Goal: Information Seeking & Learning: Learn about a topic

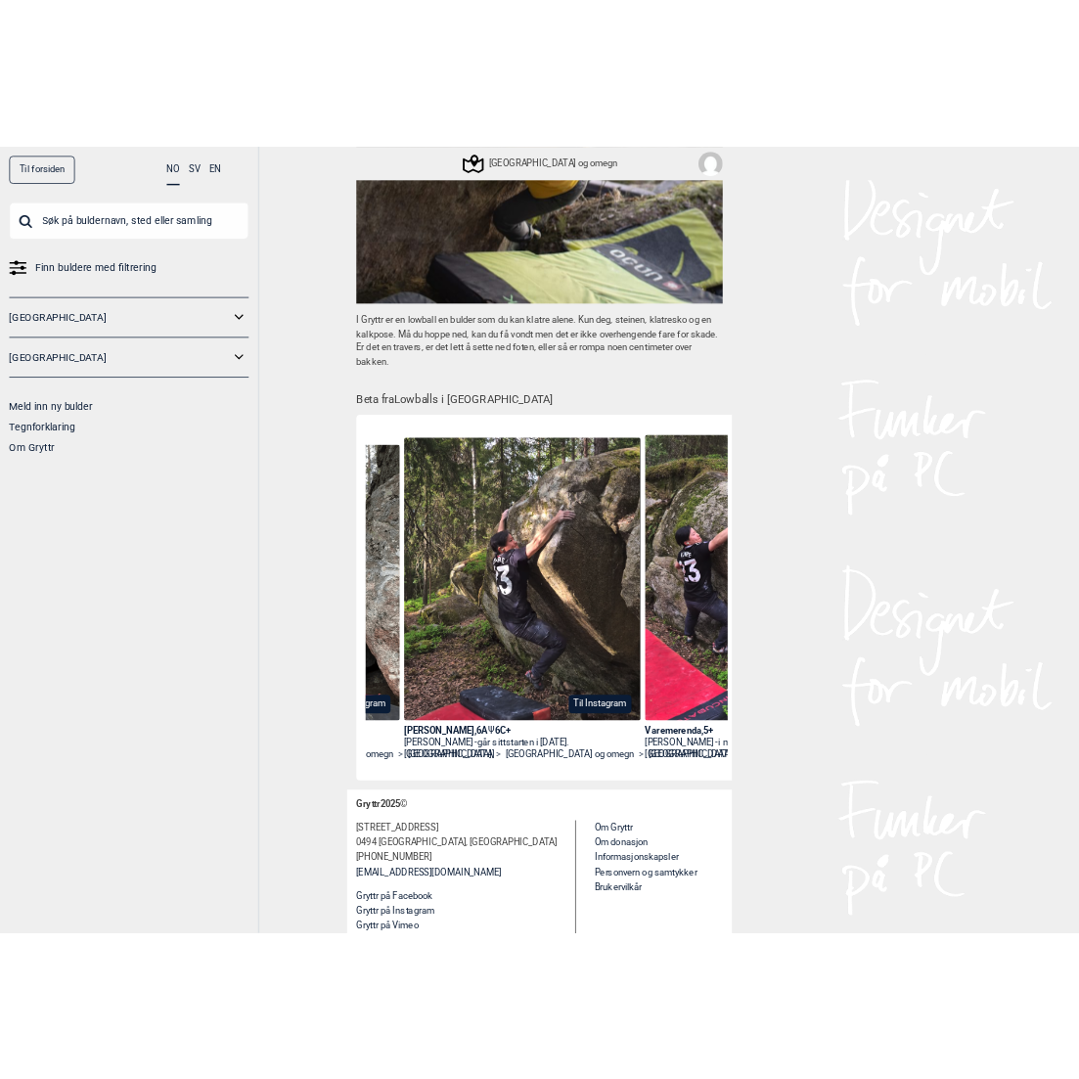
scroll to position [0, 1285]
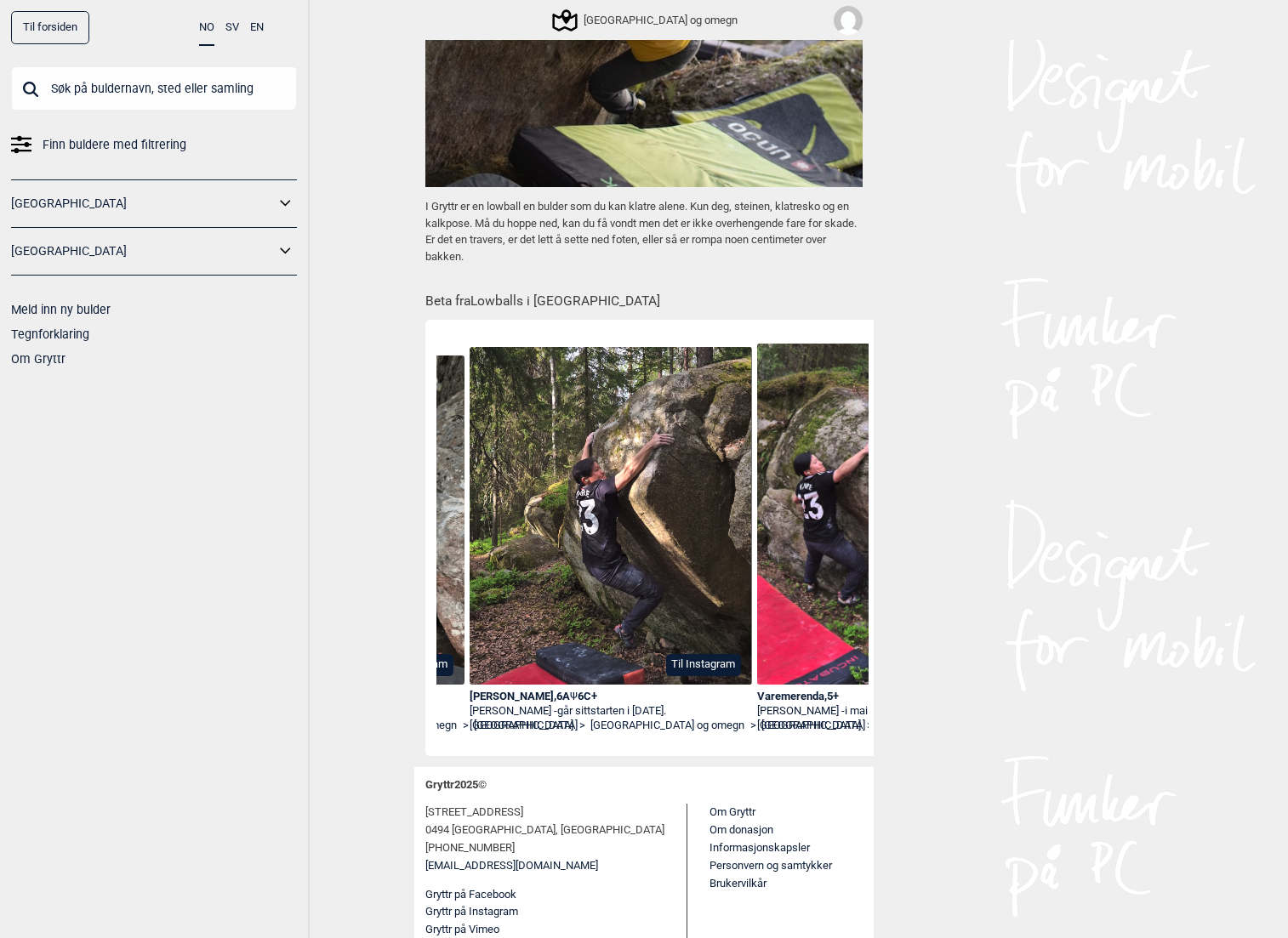
click at [543, 696] on div "[PERSON_NAME] , 6A Ψ 6C+" at bounding box center [611, 696] width 283 height 15
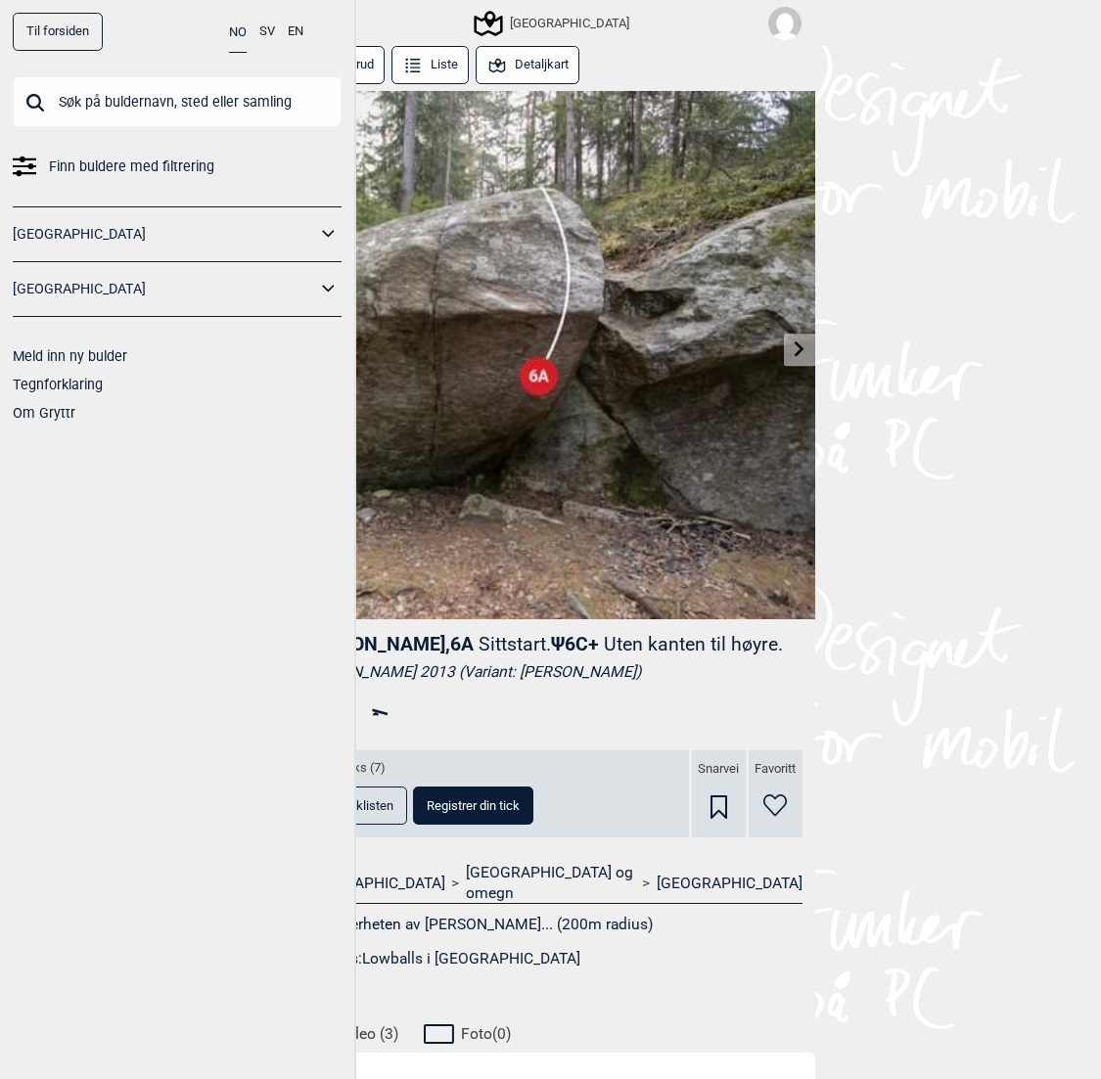
click at [1006, 489] on div "Til forsiden NO SV EN Finn buldere med filtrering [GEOGRAPHIC_DATA] [GEOGRAPHIC…" at bounding box center [550, 539] width 1101 height 1079
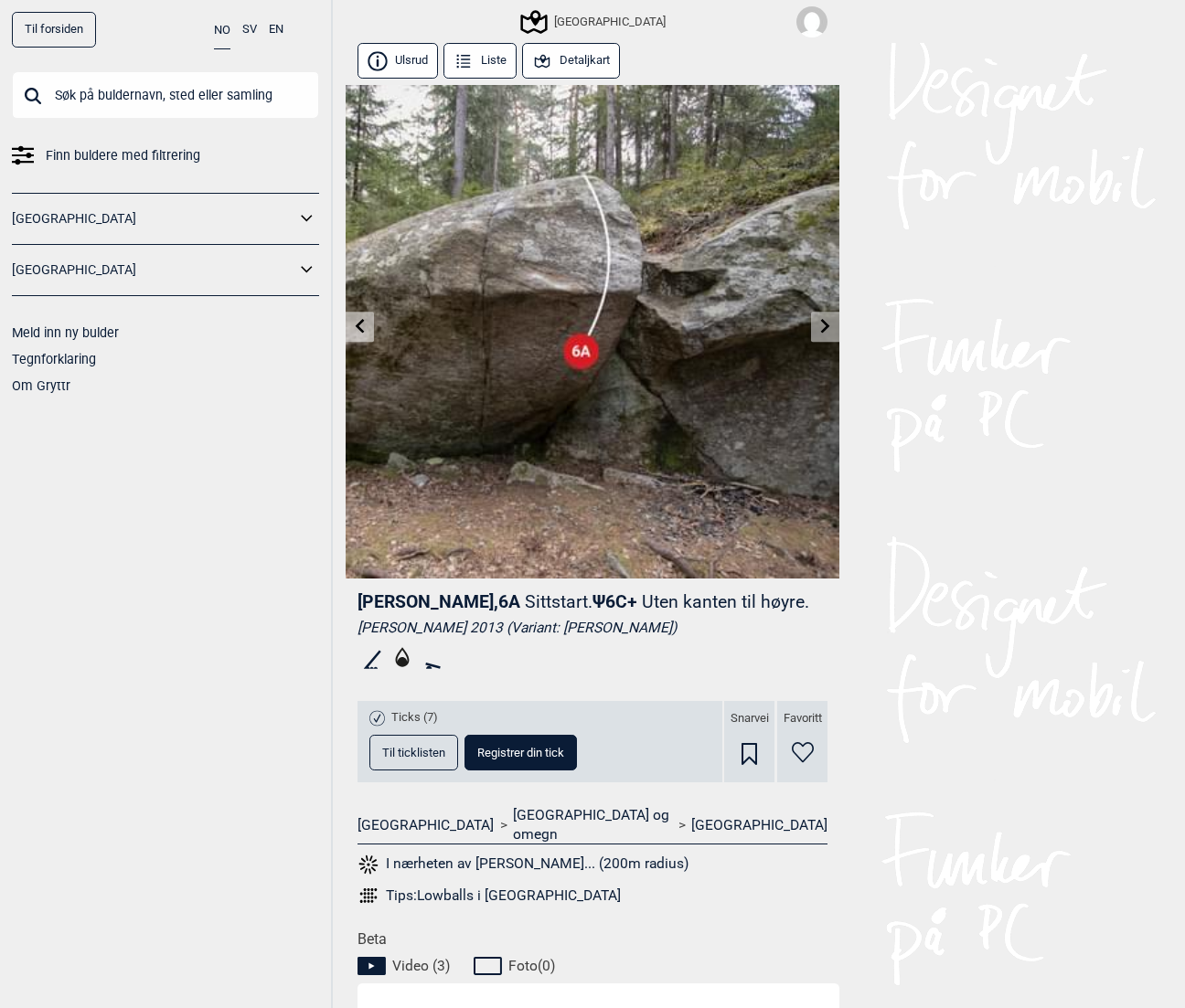
click at [592, 56] on button "Detaljkart" at bounding box center [571, 61] width 98 height 35
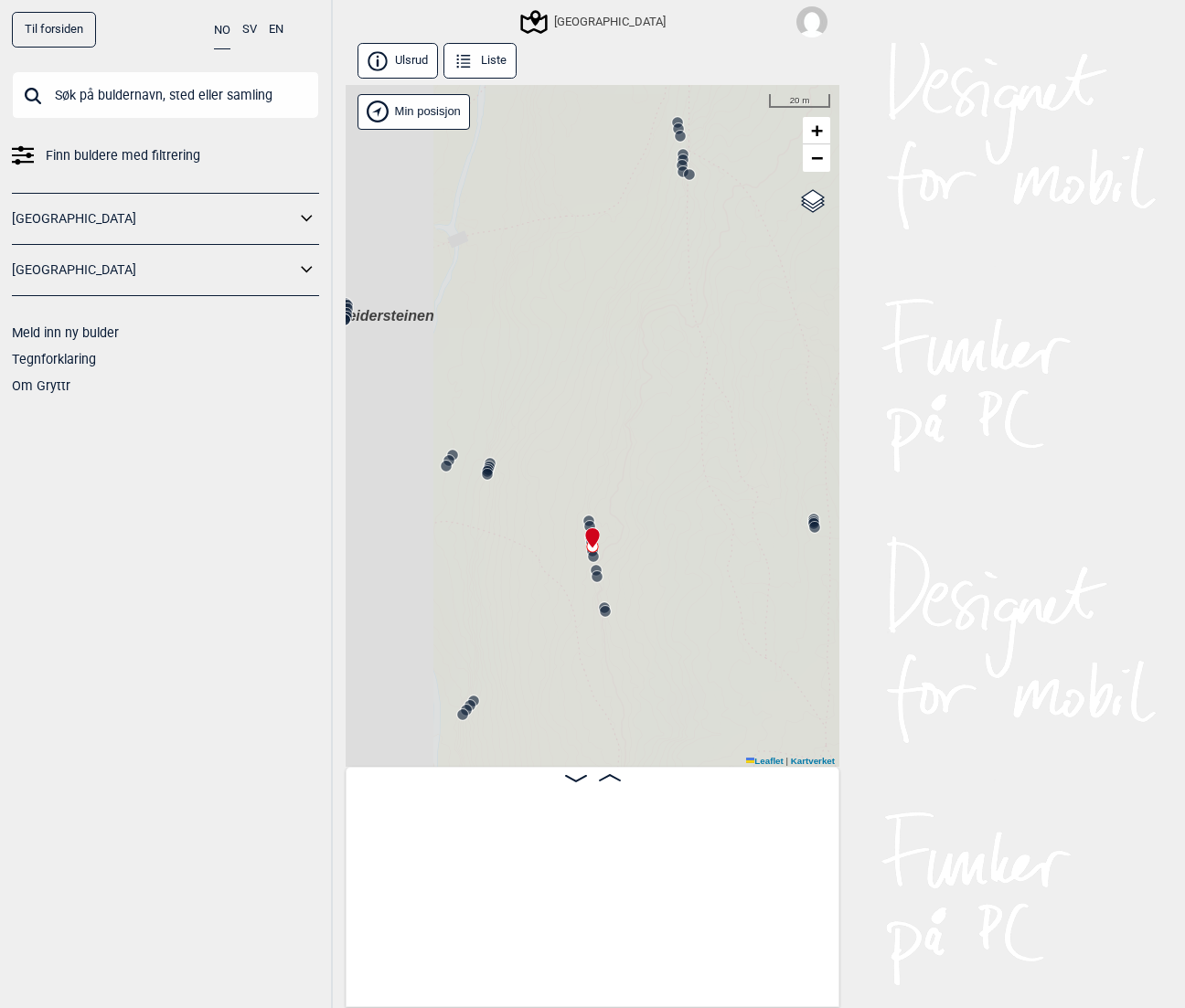
scroll to position [0, 11744]
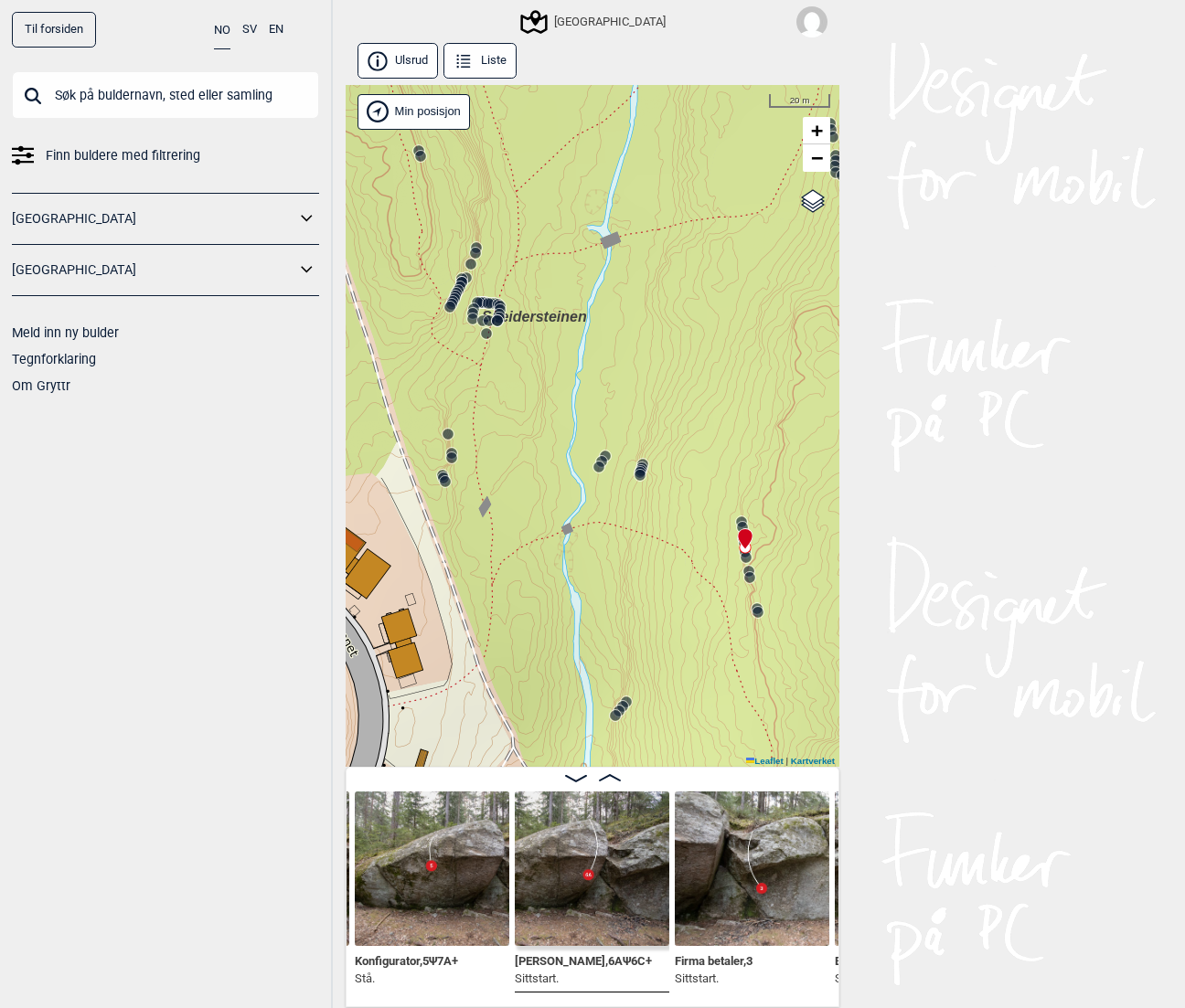
drag, startPoint x: 542, startPoint y: 587, endPoint x: 695, endPoint y: 588, distance: 153.0
click at [695, 588] on div "Speidersteinen Barnehageveggen Cowboyveggen Bølerveggen [GEOGRAPHIC_DATA]" at bounding box center [592, 426] width 493 height 683
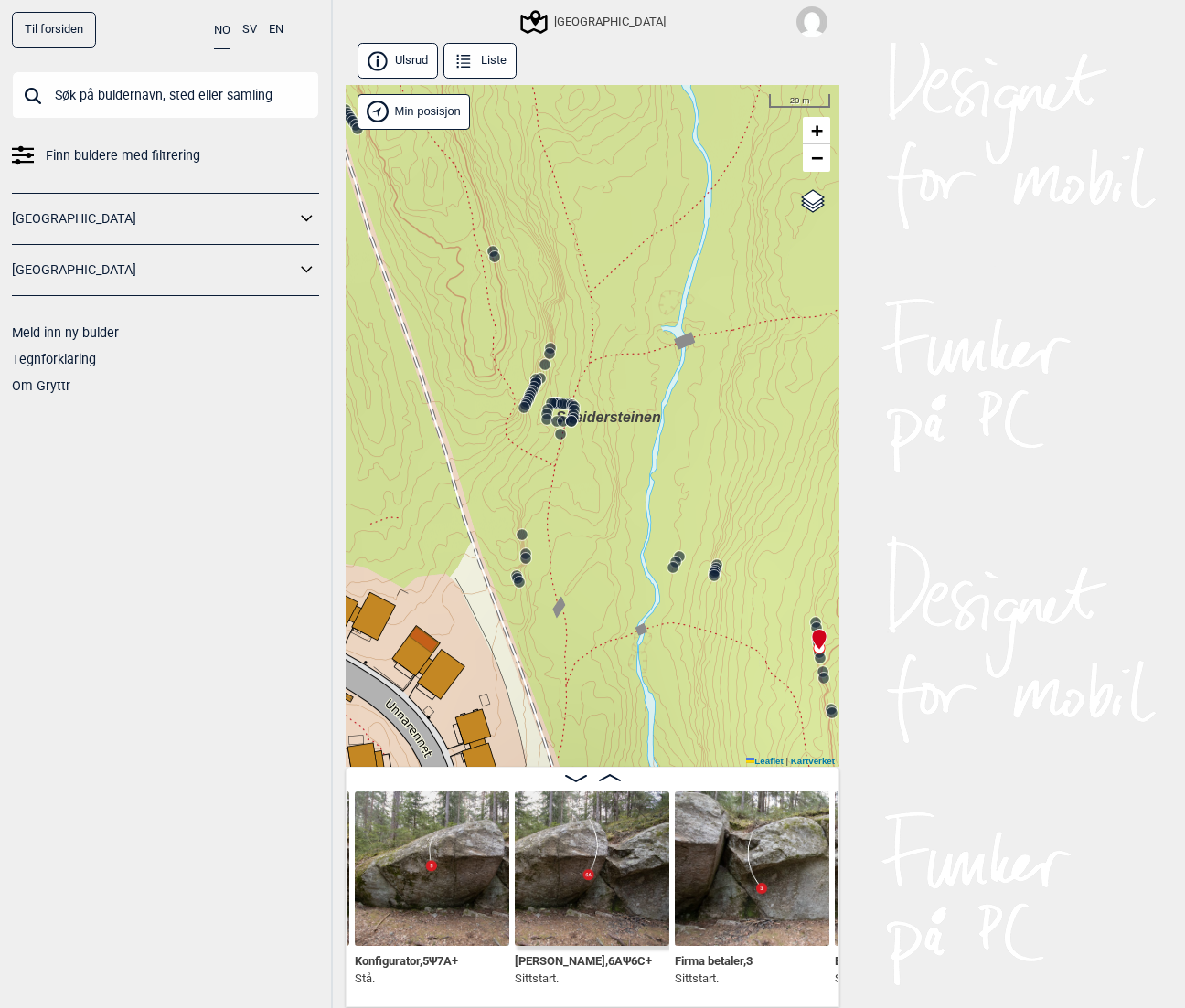
drag, startPoint x: 507, startPoint y: 438, endPoint x: 596, endPoint y: 585, distance: 171.8
click at [596, 586] on div "Speidersteinen Barnehageveggen Cowboyveggen Bølerveggen [GEOGRAPHIC_DATA]" at bounding box center [592, 426] width 493 height 683
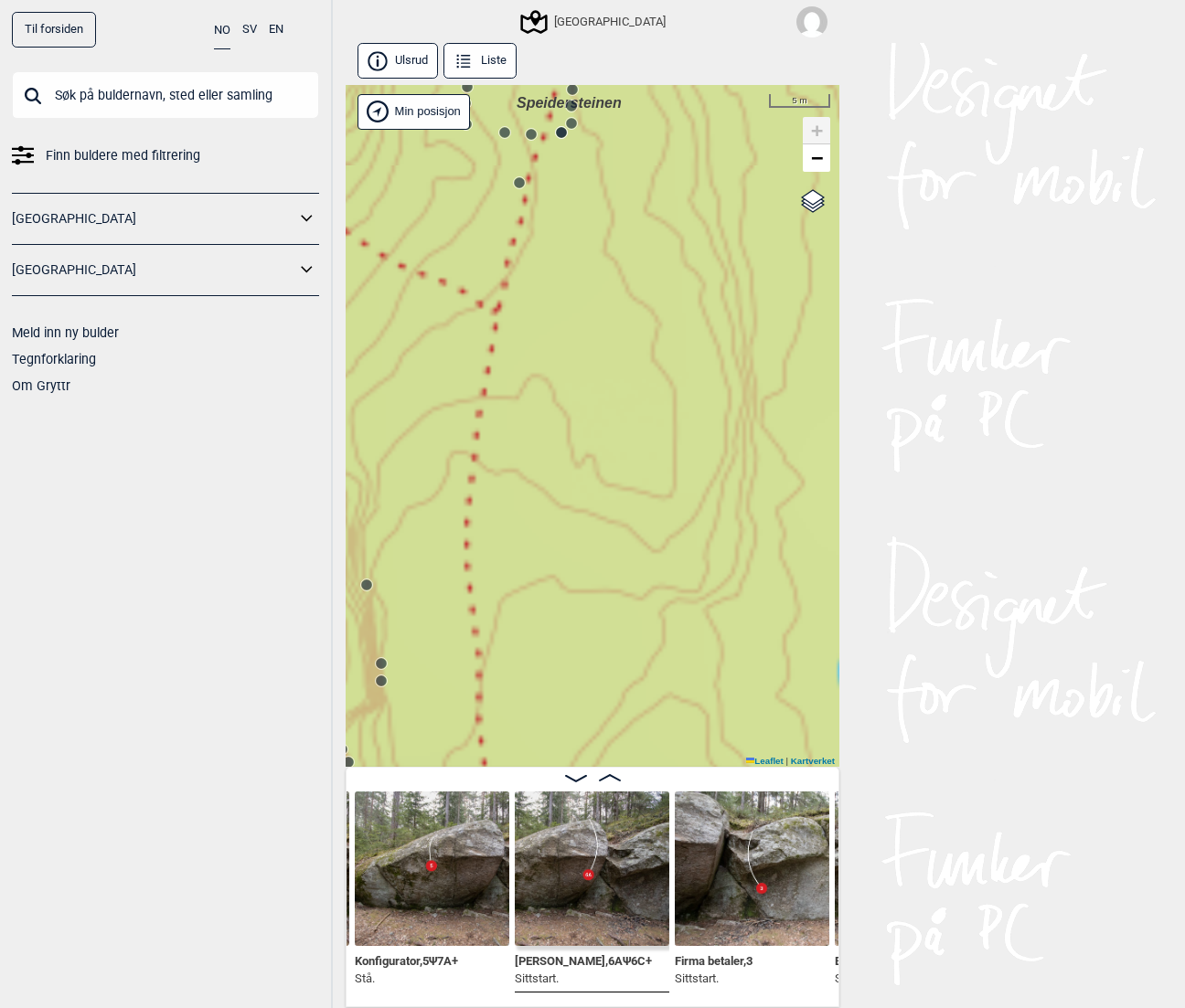
drag, startPoint x: 596, startPoint y: 585, endPoint x: 731, endPoint y: 754, distance: 216.3
click at [730, 753] on div "Speidersteinen Barnehageveggen Cowboyveggen Bølerveggen [GEOGRAPHIC_DATA]" at bounding box center [592, 426] width 493 height 683
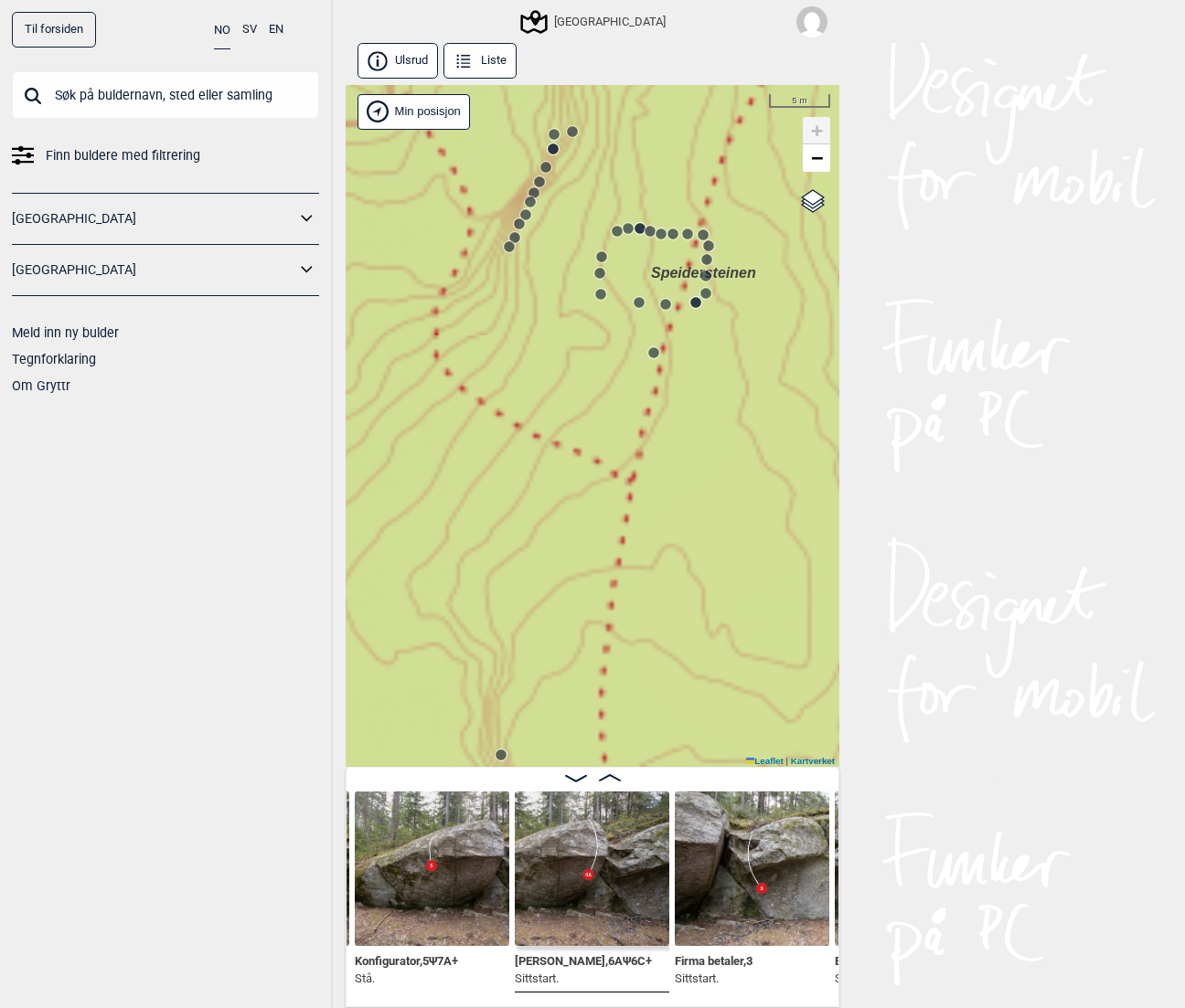
drag, startPoint x: 599, startPoint y: 276, endPoint x: 720, endPoint y: 578, distance: 325.3
click at [606, 278] on circle at bounding box center [600, 274] width 11 height 11
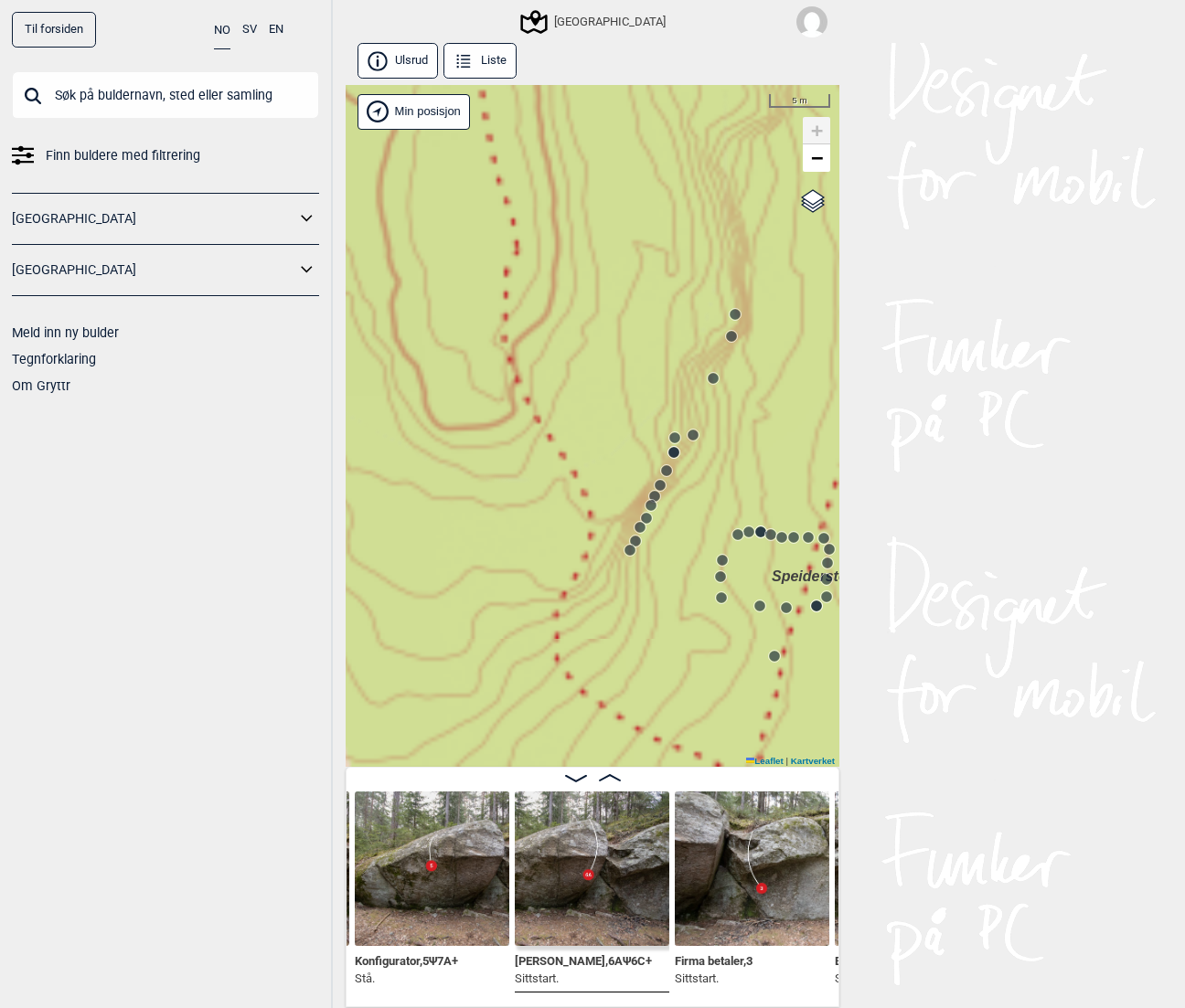
drag, startPoint x: 595, startPoint y: 312, endPoint x: 613, endPoint y: 533, distance: 221.7
click at [613, 533] on div "Speidersteinen Barnehageveggen Cowboyveggen Bølerveggen [GEOGRAPHIC_DATA]" at bounding box center [592, 426] width 493 height 683
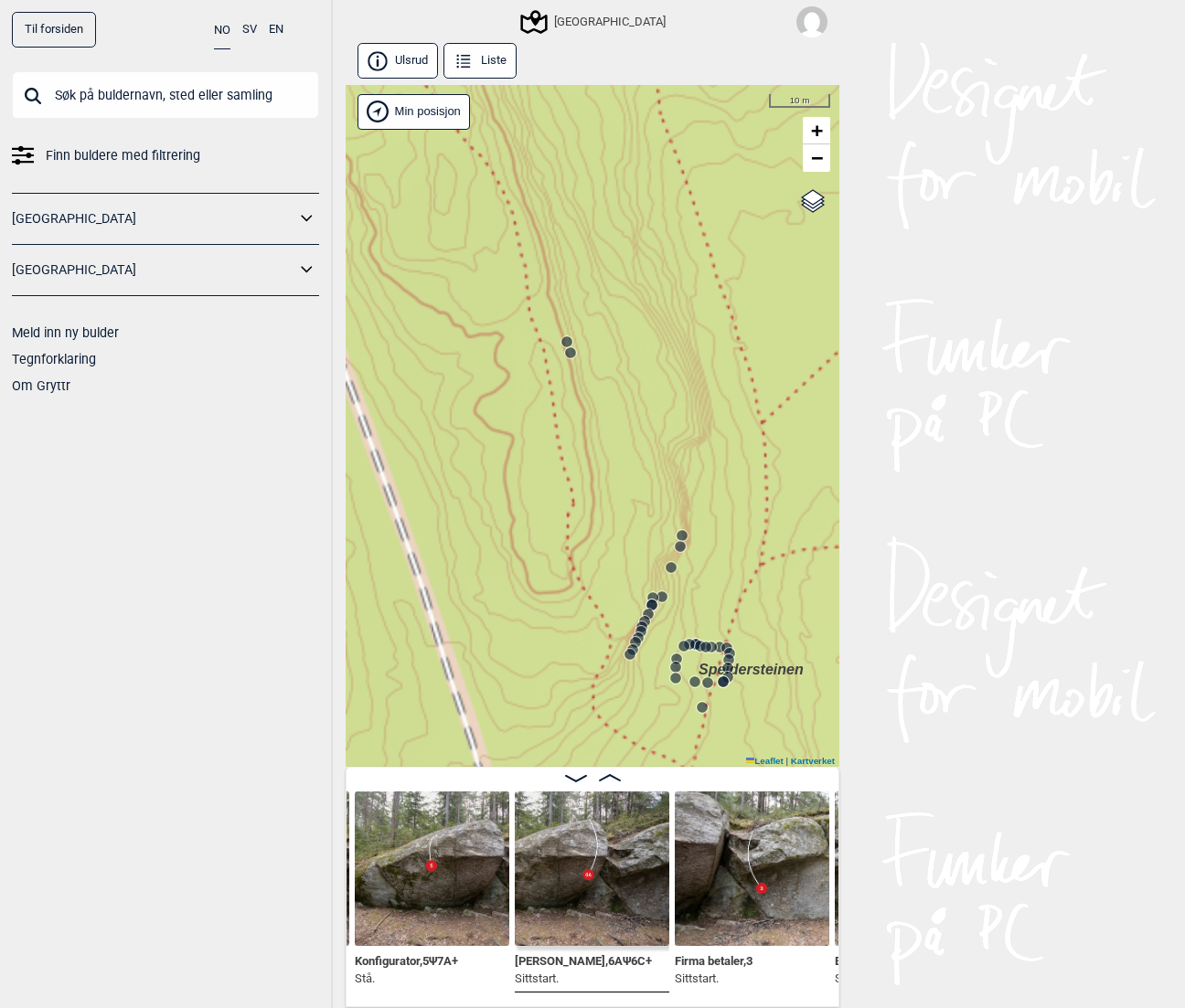
click at [567, 343] on circle at bounding box center [567, 342] width 11 height 11
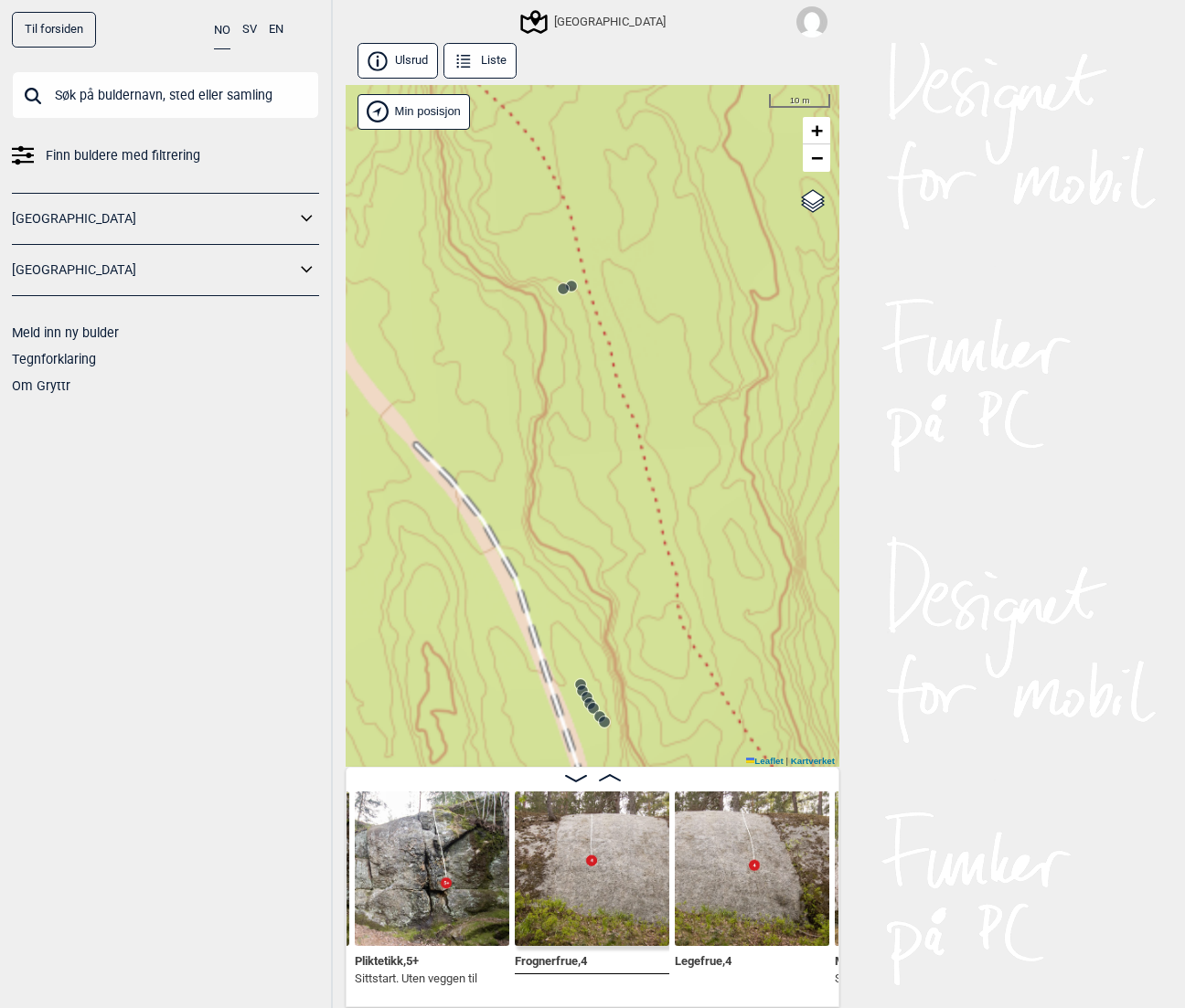
drag, startPoint x: 591, startPoint y: 323, endPoint x: 629, endPoint y: 606, distance: 285.5
click at [629, 605] on div "Speidersteinen Barnehageveggen Cowboyveggen Bølerveggen [GEOGRAPHIC_DATA]" at bounding box center [592, 426] width 493 height 683
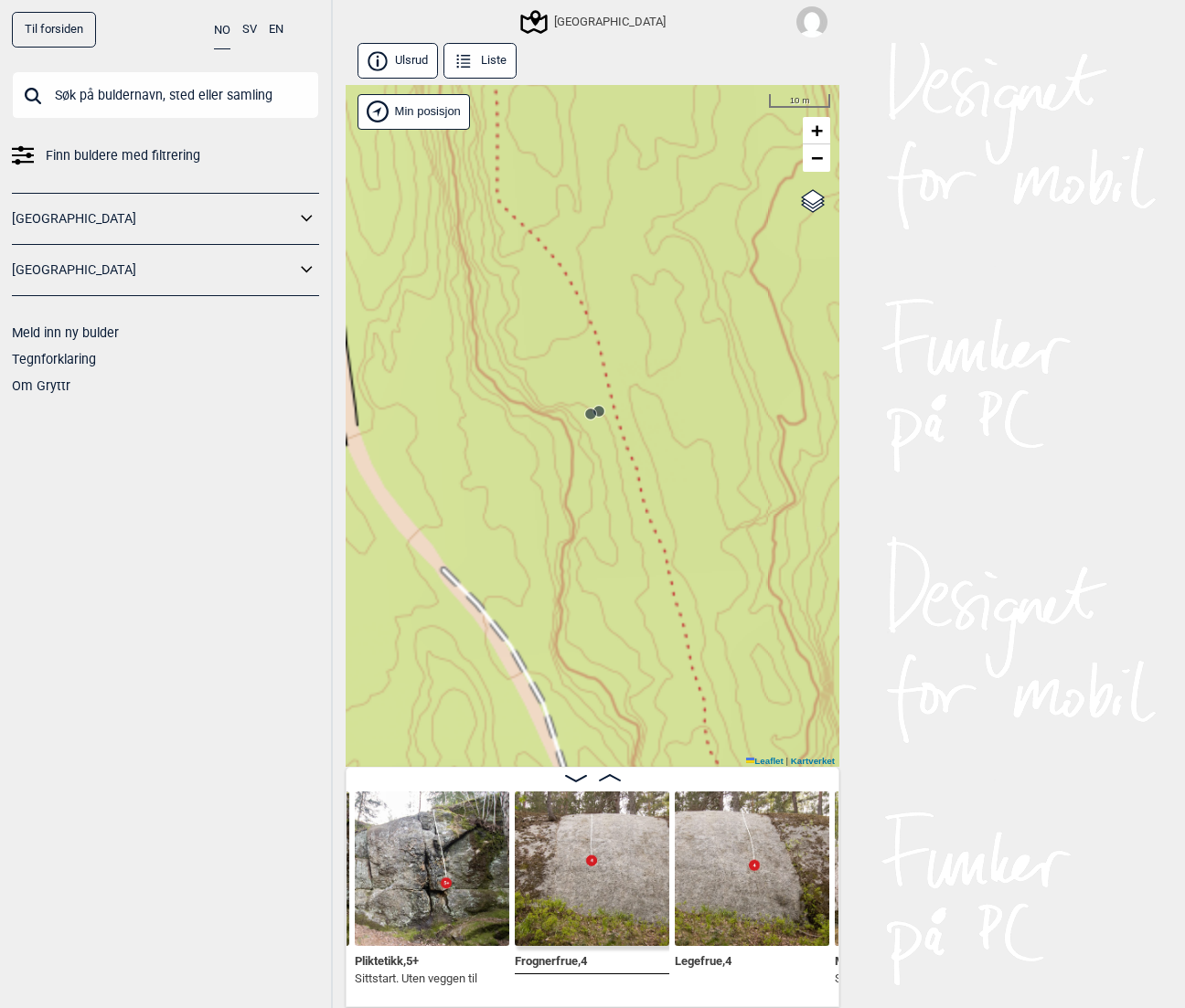
click at [600, 411] on circle at bounding box center [599, 411] width 11 height 11
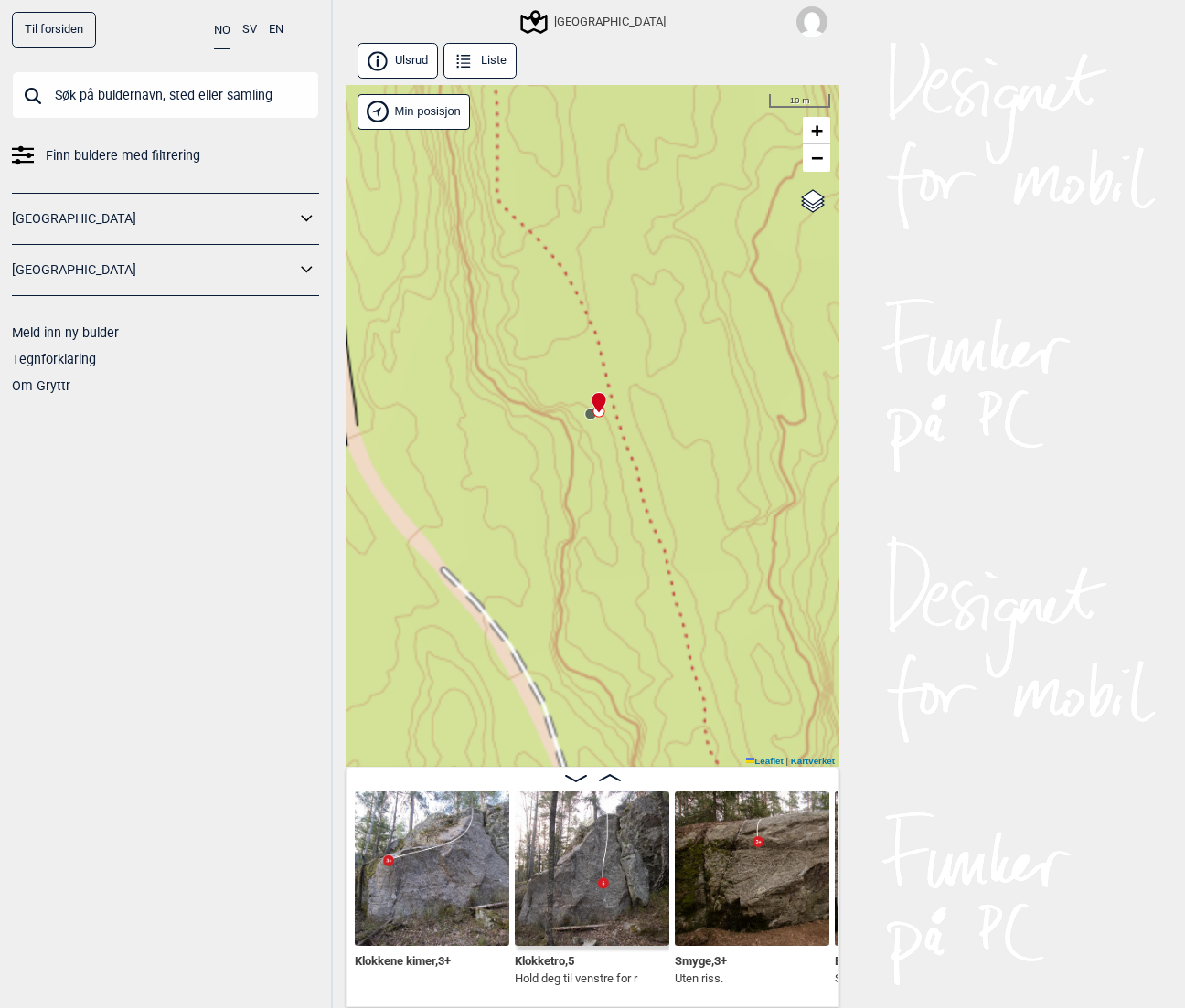
click at [589, 411] on circle at bounding box center [591, 414] width 11 height 11
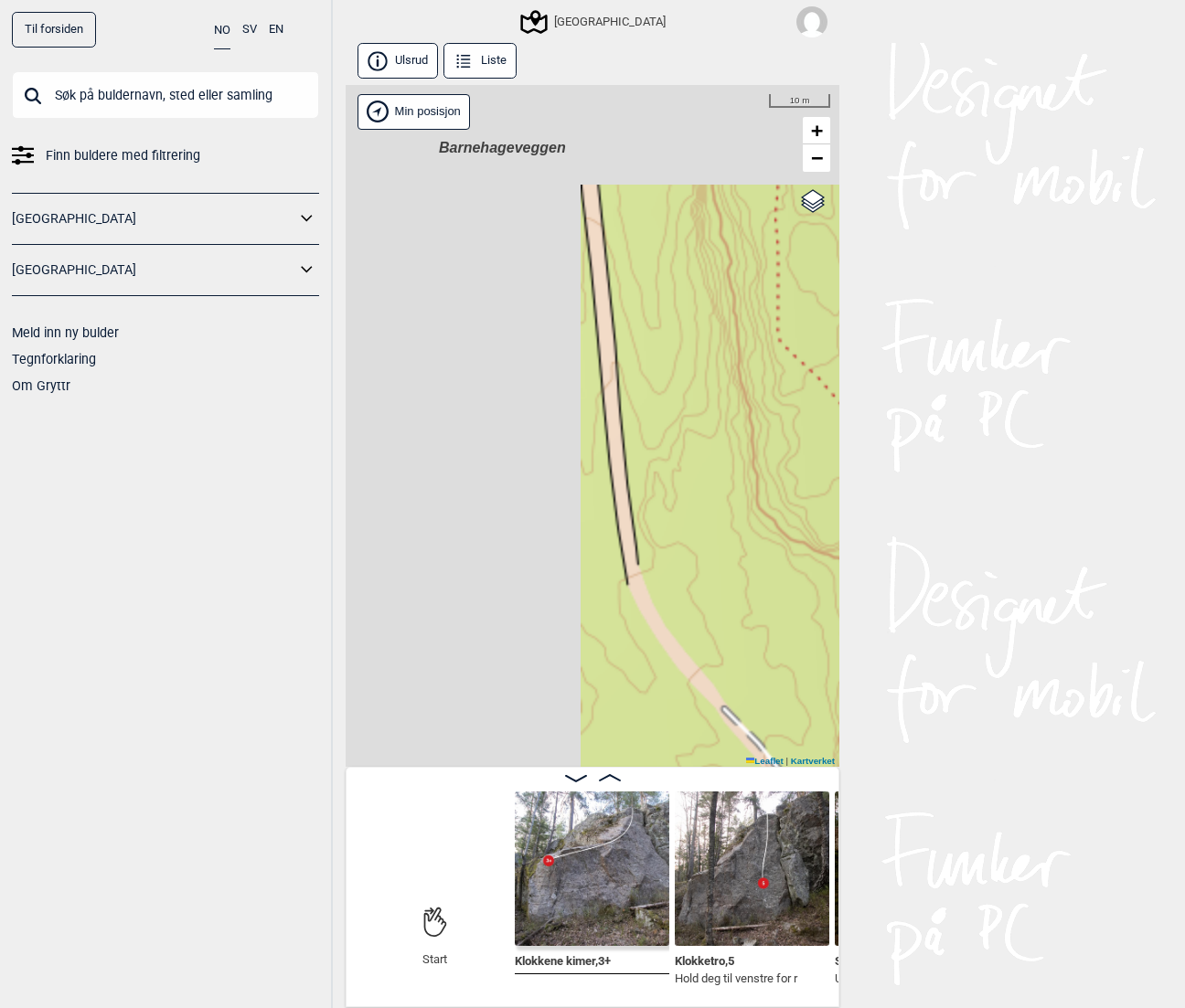
drag, startPoint x: 518, startPoint y: 474, endPoint x: 820, endPoint y: 623, distance: 336.8
click at [820, 623] on div "Speidersteinen Barnehageveggen Cowboyveggen Bølerveggen [GEOGRAPHIC_DATA]" at bounding box center [592, 426] width 493 height 683
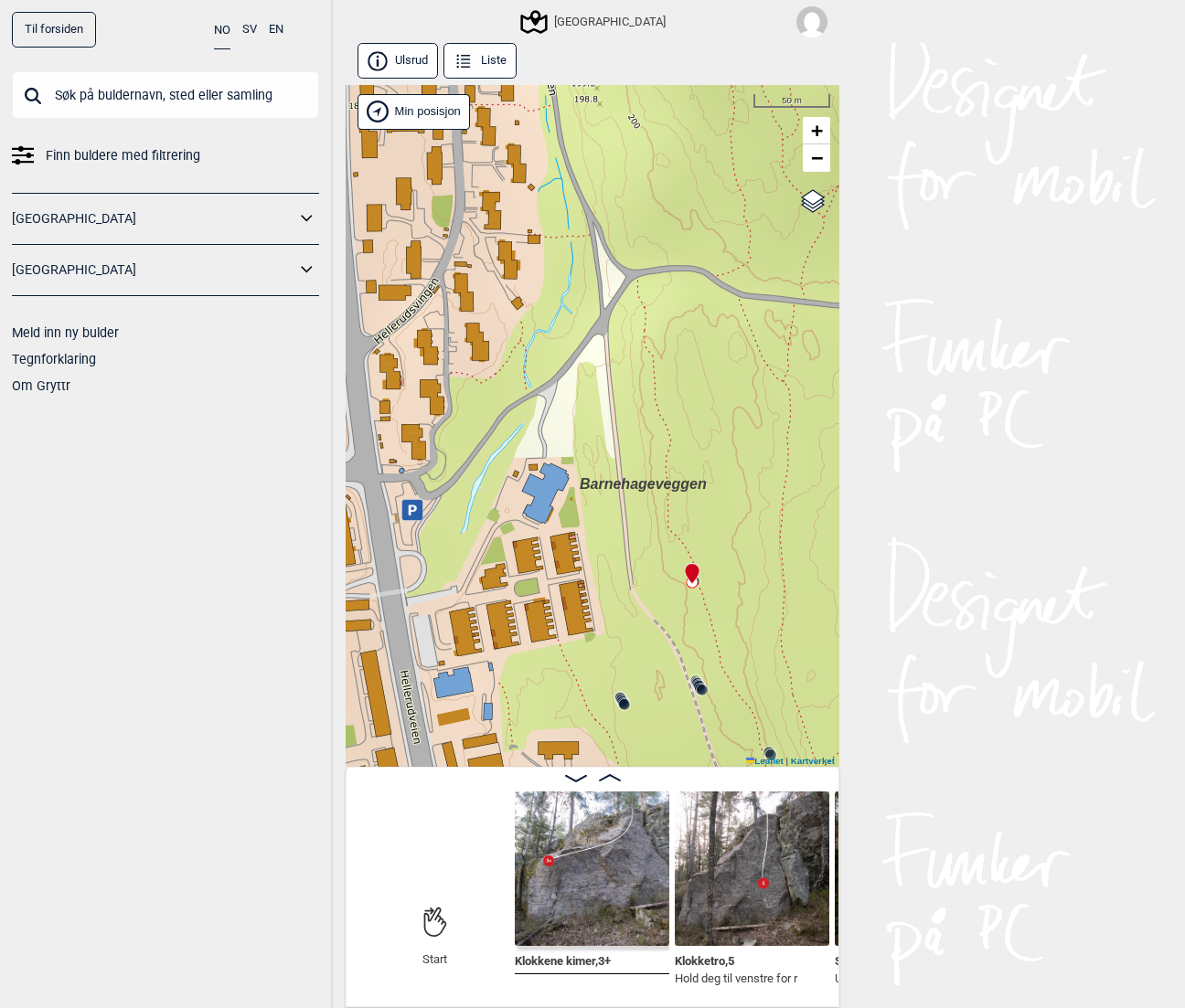
drag, startPoint x: 766, startPoint y: 613, endPoint x: 544, endPoint y: 552, distance: 230.2
click at [544, 552] on div "Speidersteinen Barnehageveggen Cowboyveggen Bølerveggen [GEOGRAPHIC_DATA]" at bounding box center [592, 426] width 493 height 683
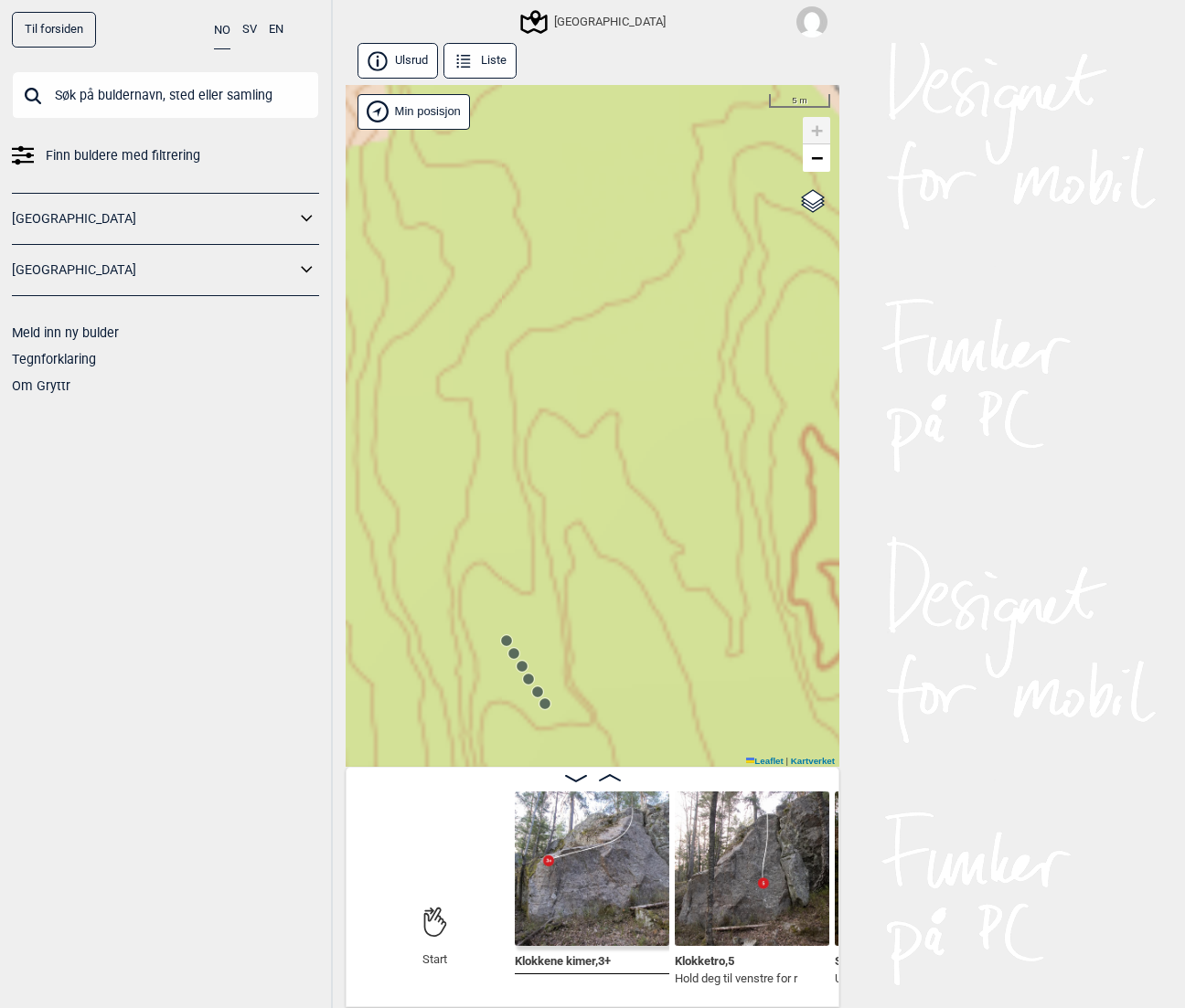
click at [551, 697] on icon at bounding box center [545, 704] width 15 height 15
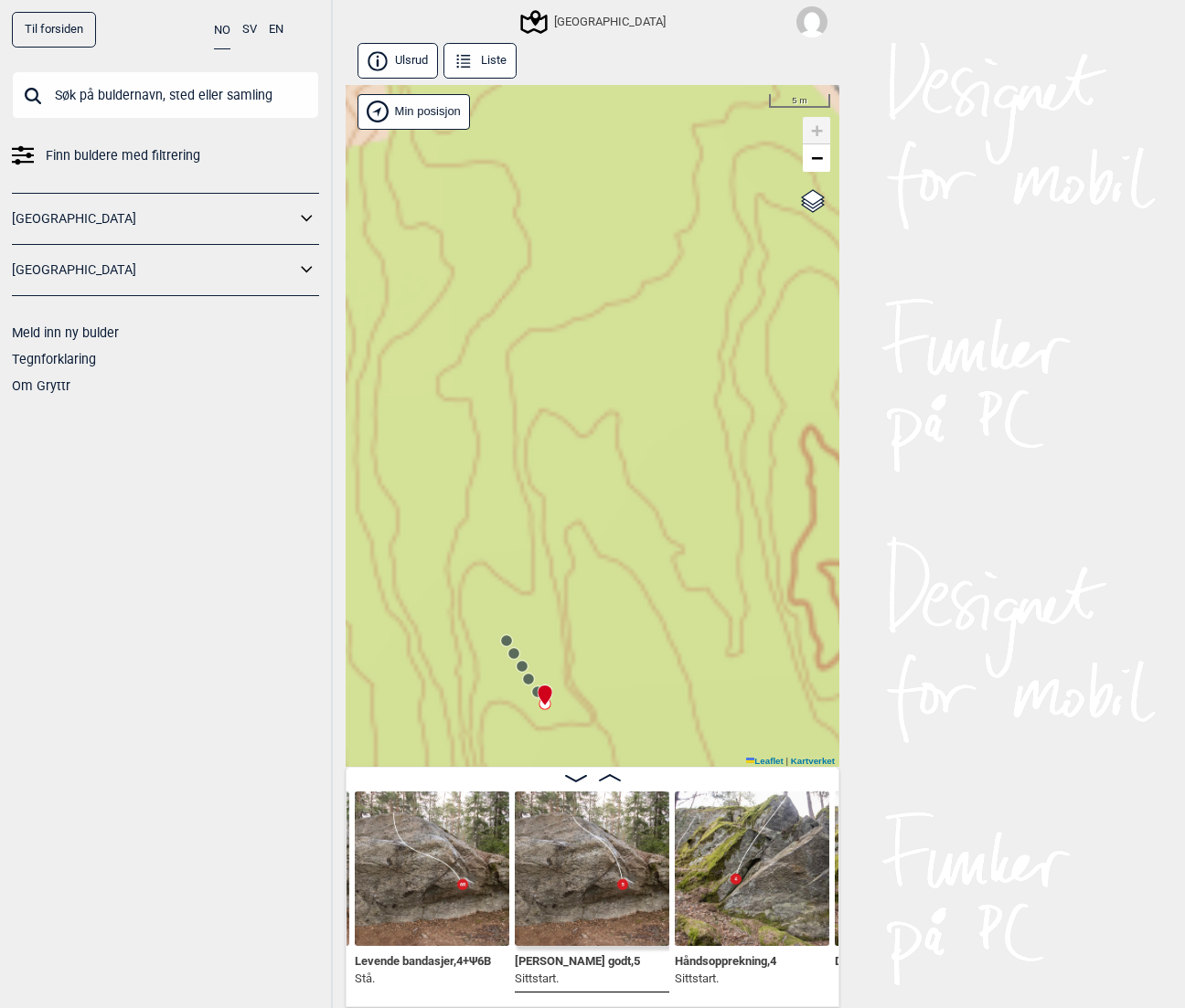
click at [530, 674] on circle at bounding box center [529, 679] width 11 height 11
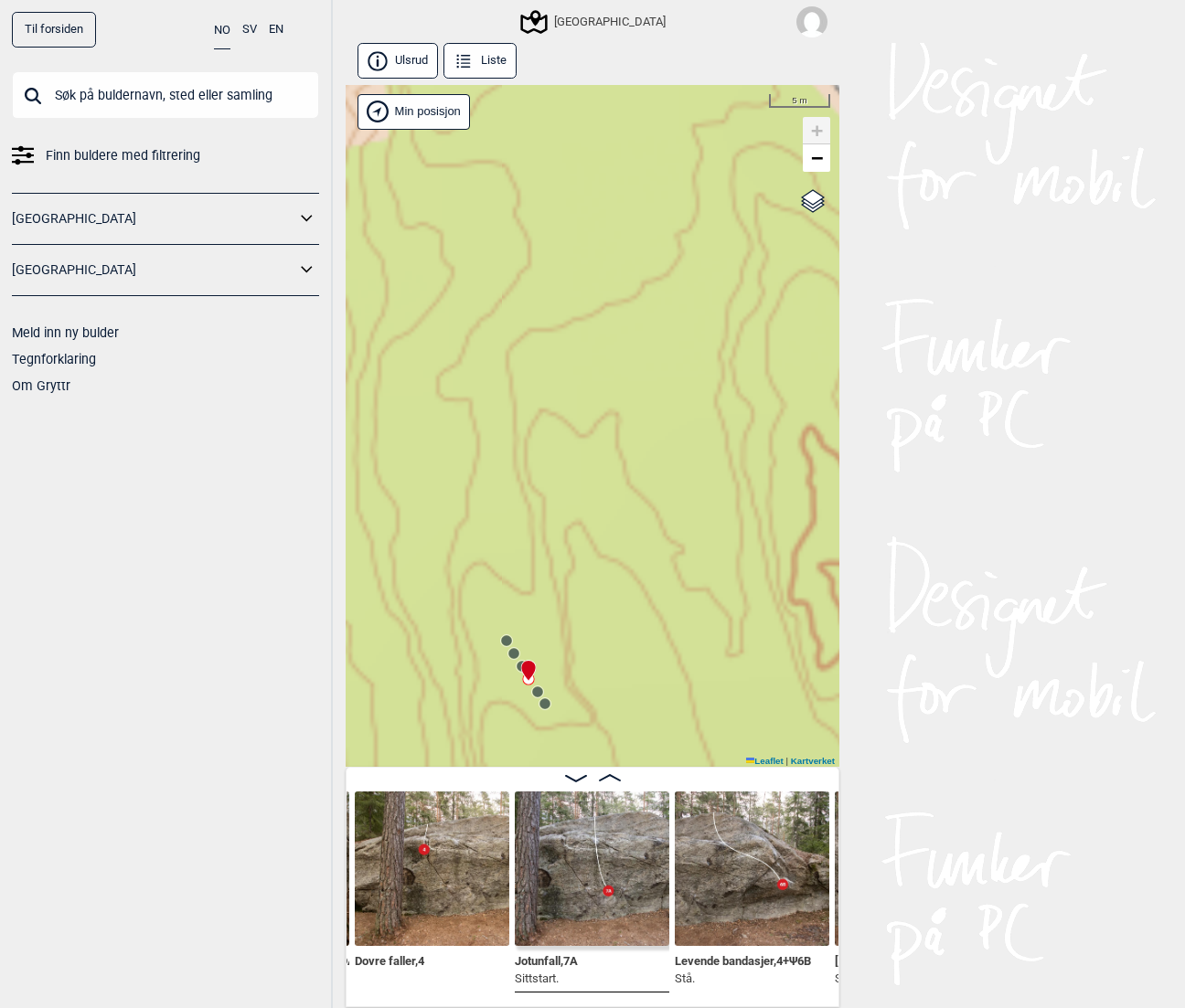
click at [507, 639] on circle at bounding box center [507, 641] width 11 height 11
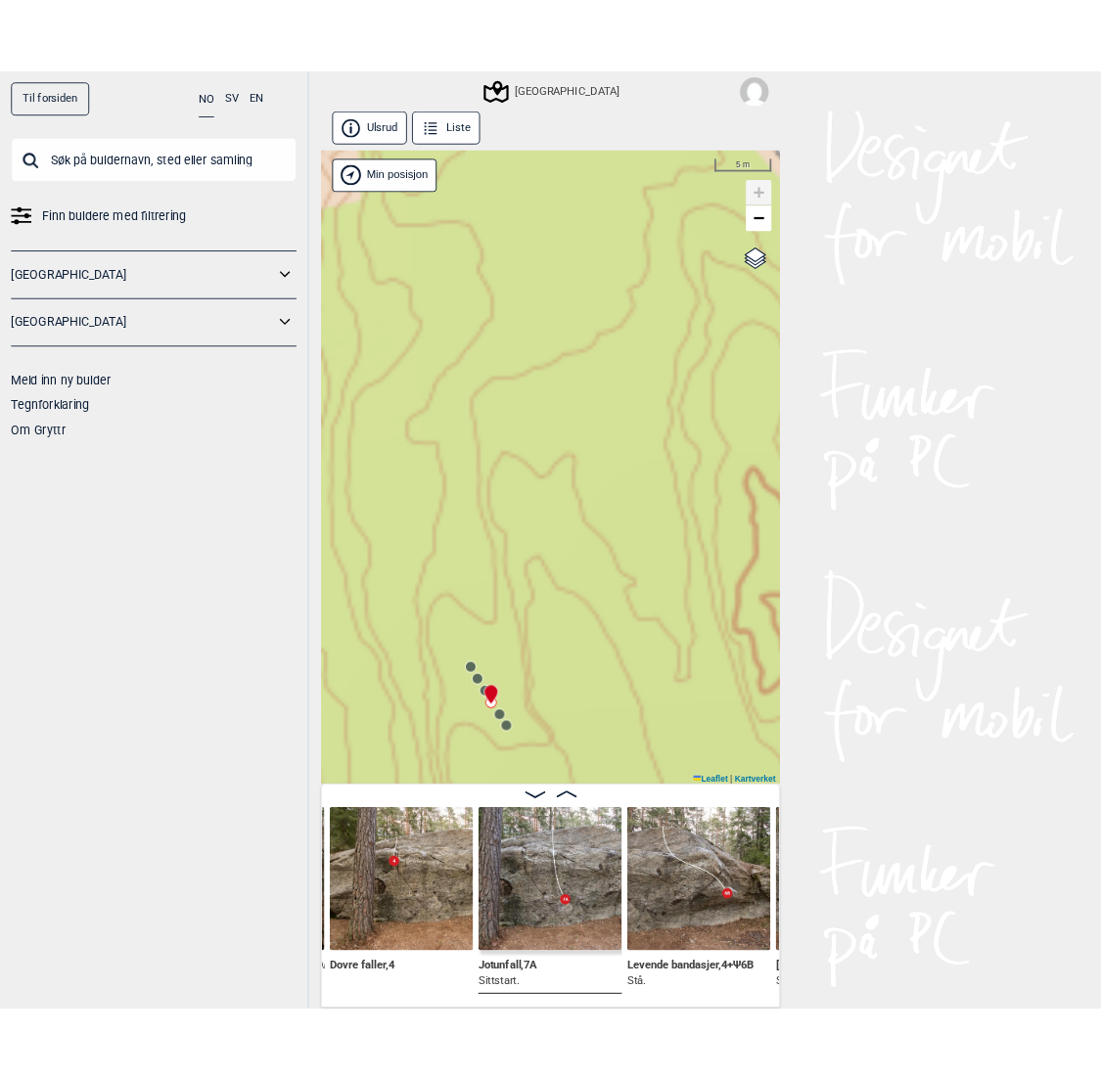
scroll to position [0, 496]
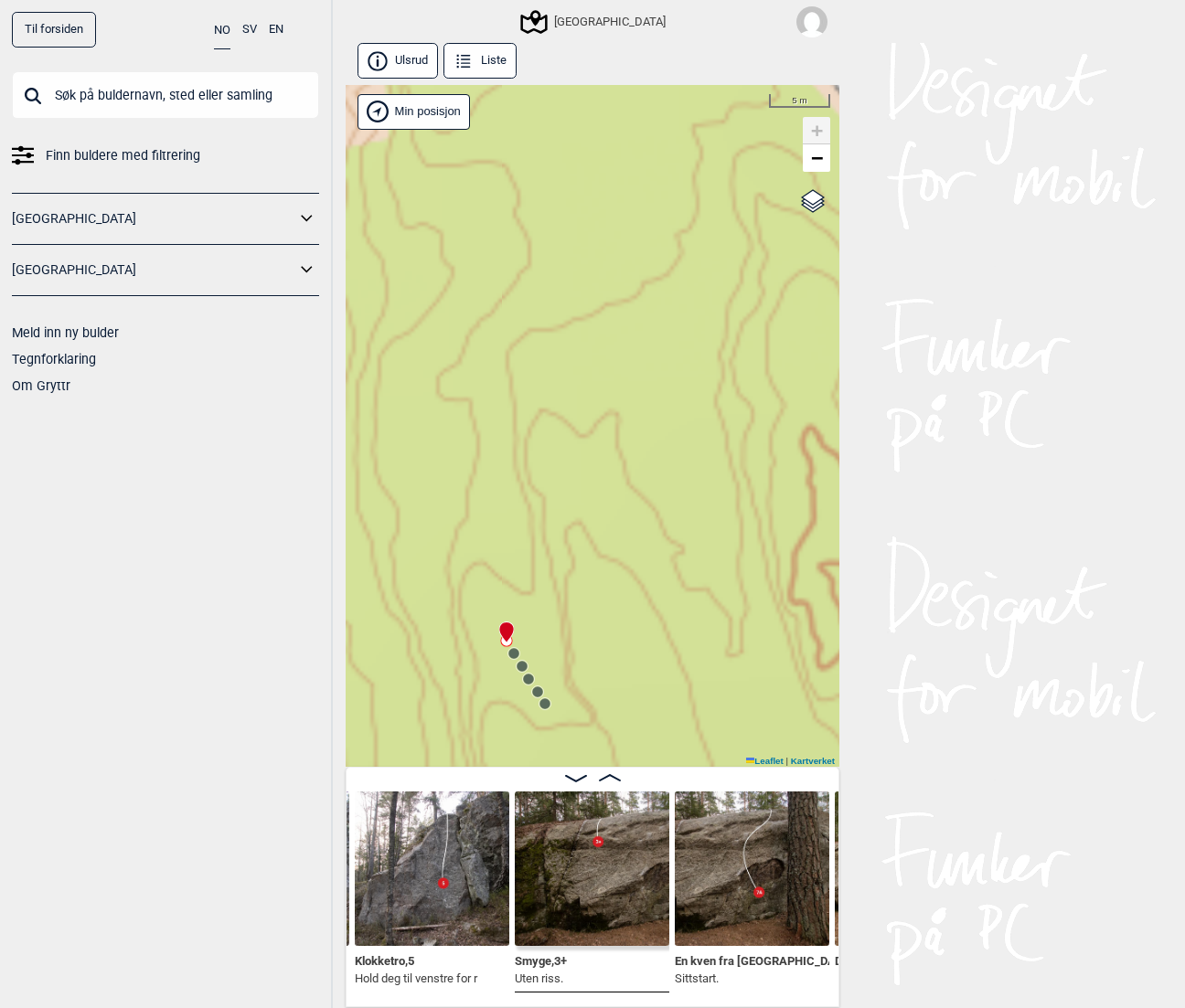
click at [761, 926] on img at bounding box center [751, 868] width 154 height 154
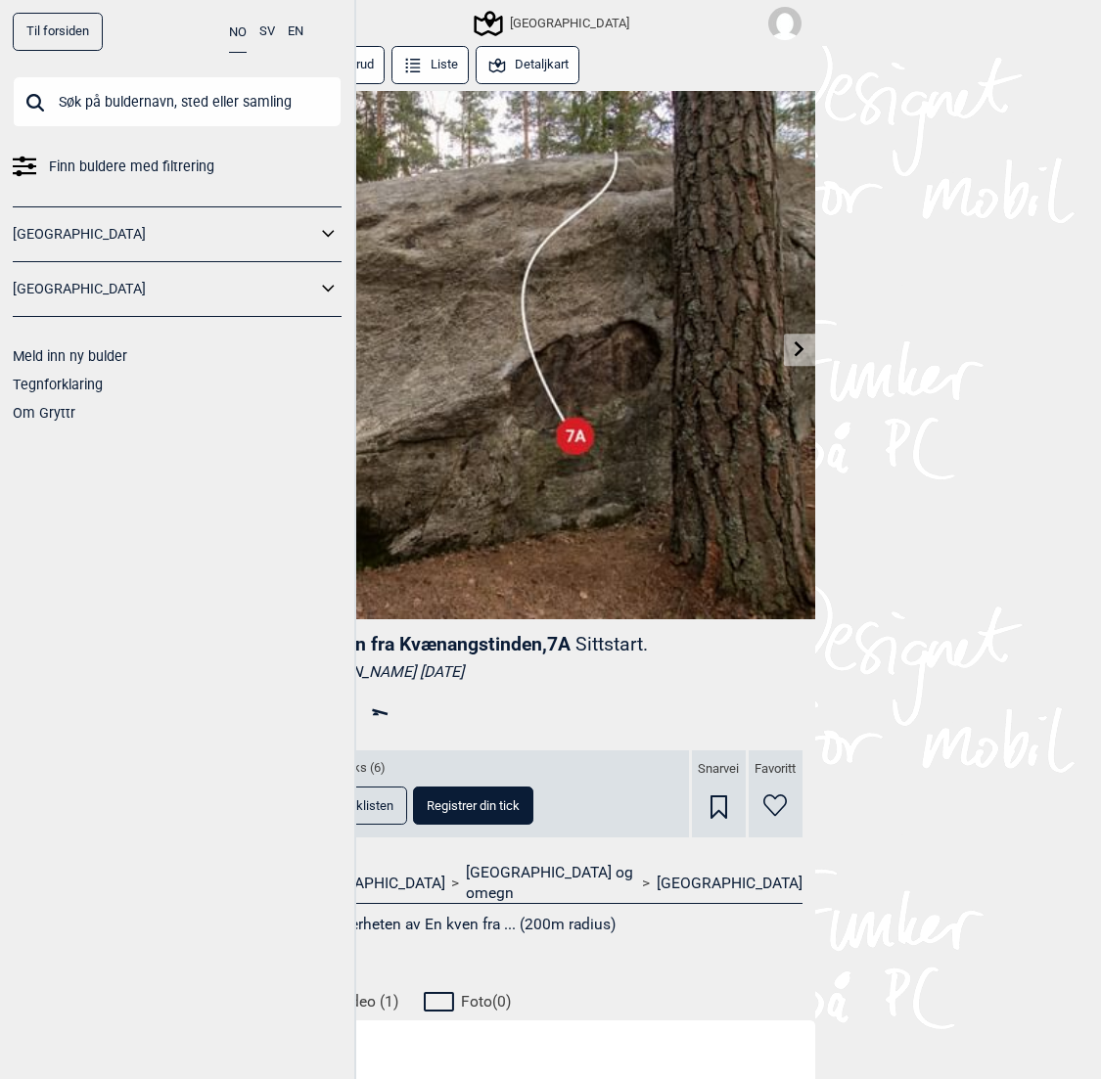
click at [370, 811] on span "Til ticklisten" at bounding box center [360, 805] width 68 height 13
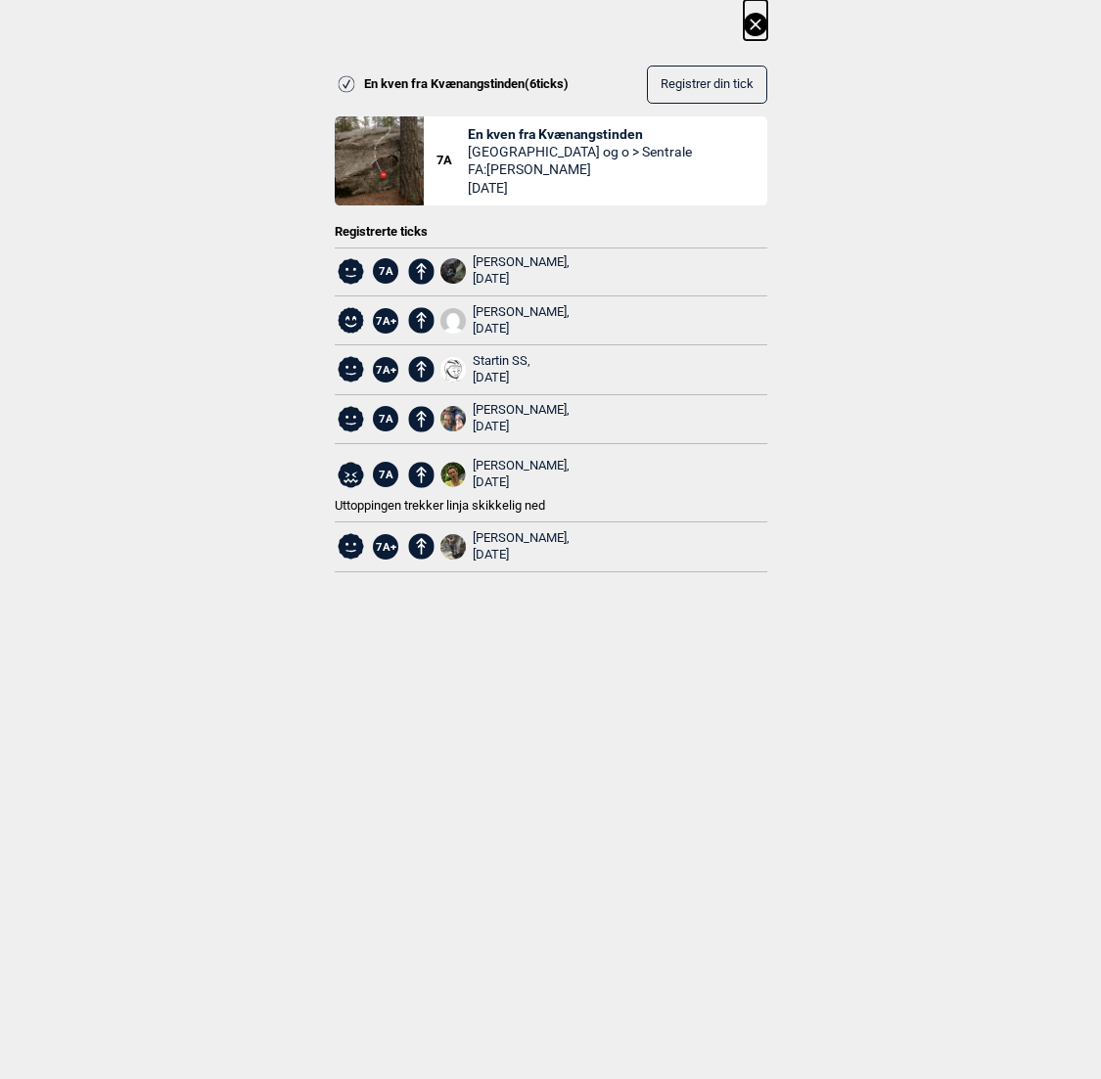
click at [758, 28] on icon at bounding box center [754, 24] width 11 height 11
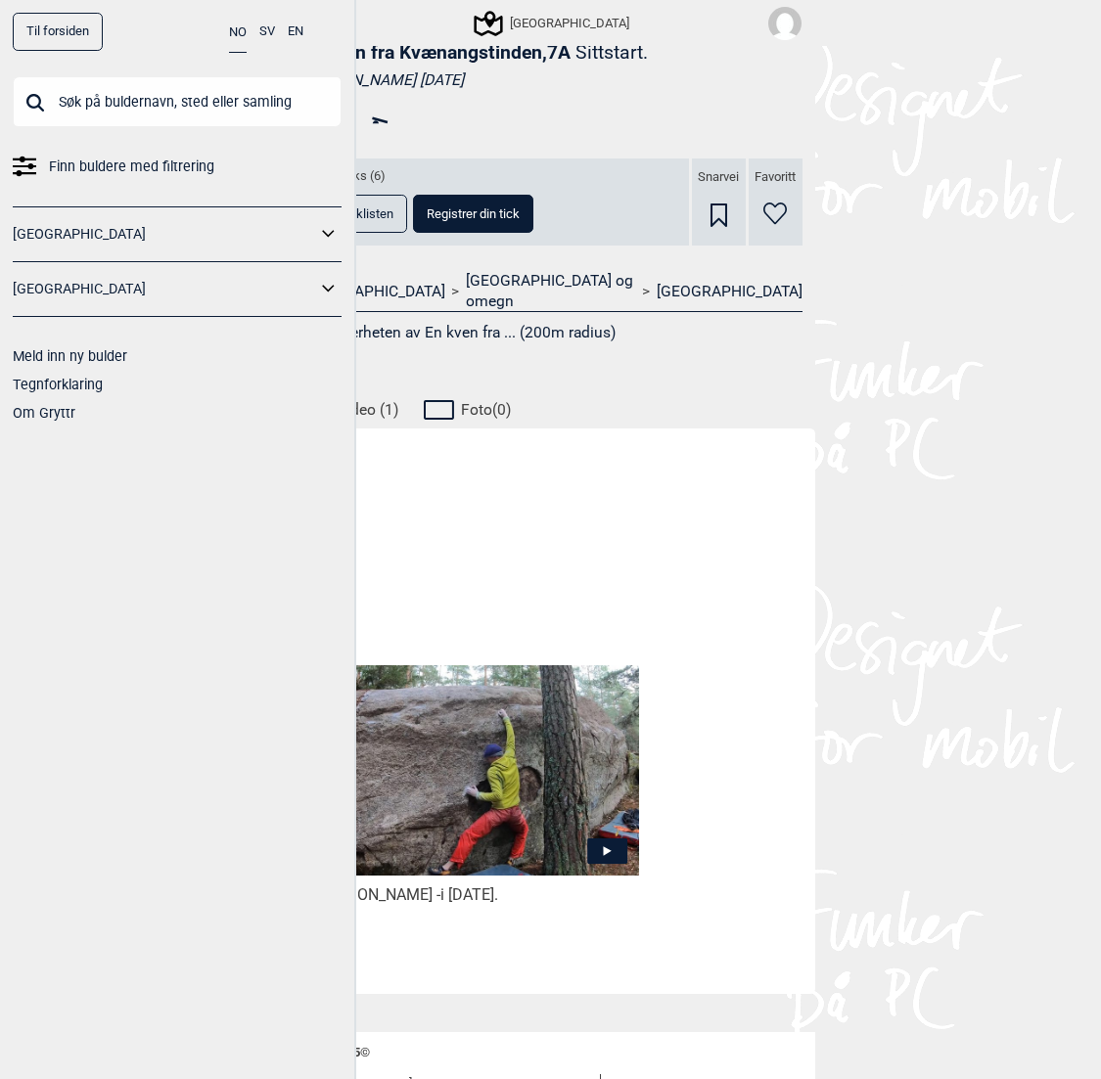
scroll to position [722, 0]
